Goal: Information Seeking & Learning: Find specific fact

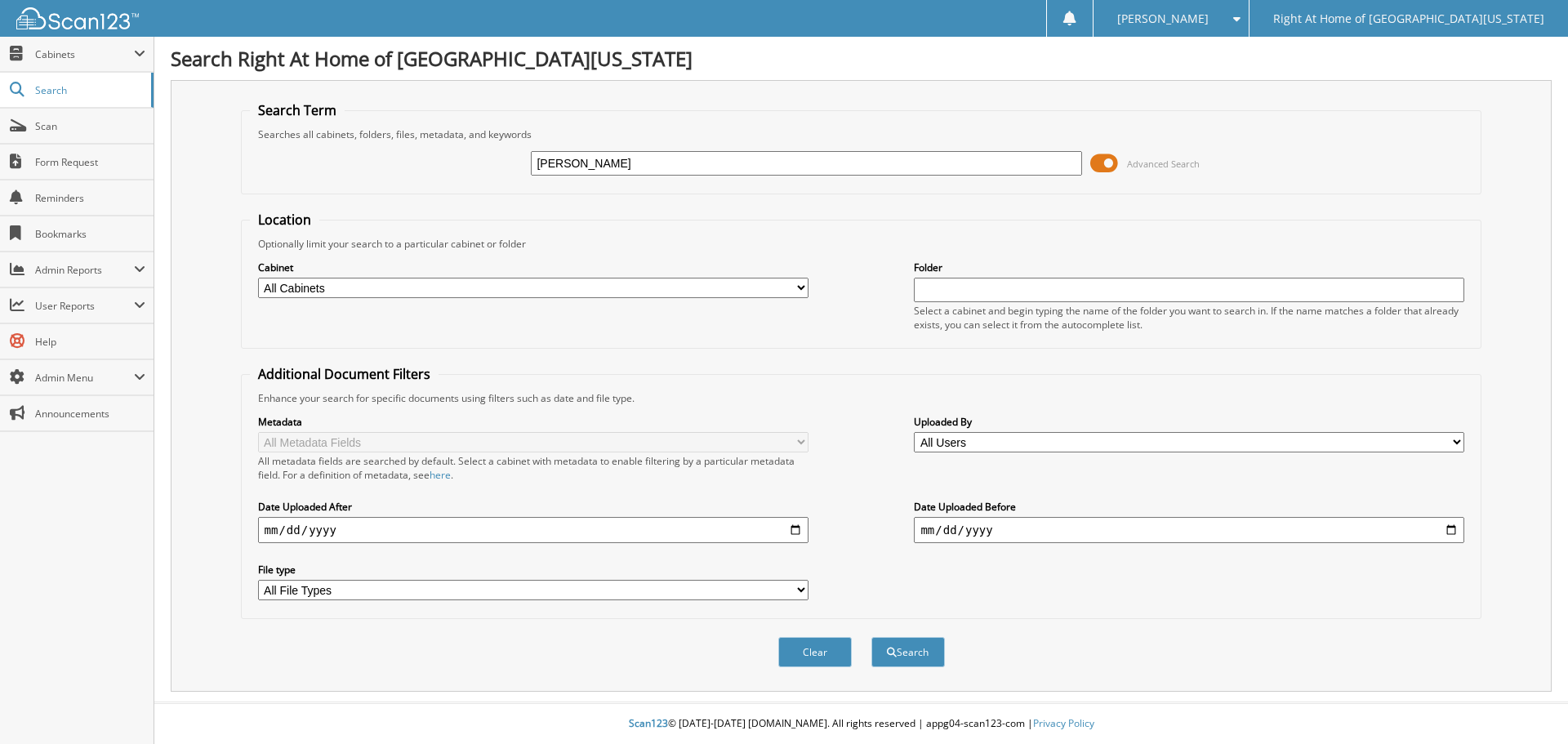
type input "[PERSON_NAME]"
click at [872, 637] on button "Search" at bounding box center [908, 652] width 73 height 30
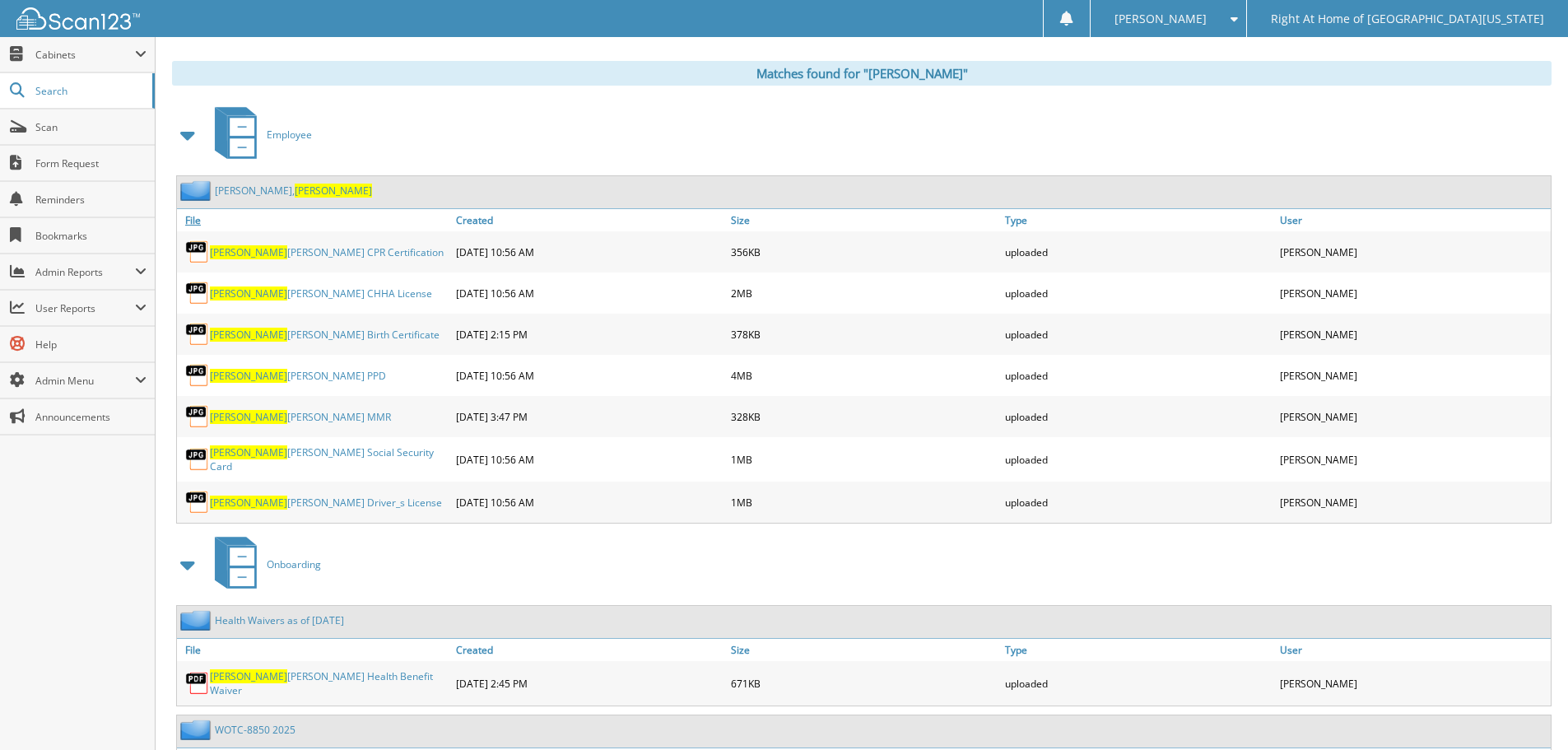
scroll to position [568, 0]
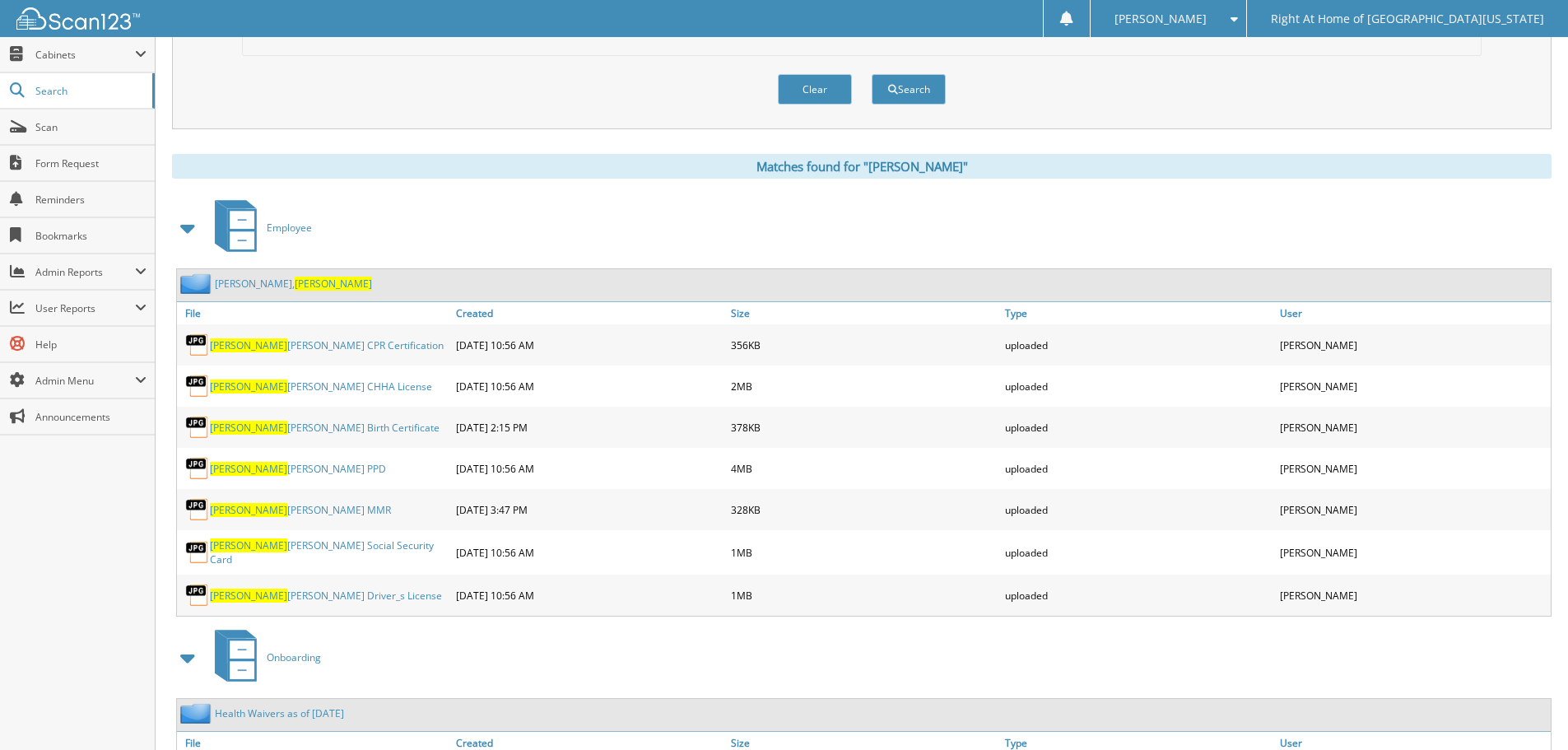
click at [232, 285] on link "McIntosh, Bertram" at bounding box center [293, 284] width 158 height 14
